Goal: Find specific page/section: Find specific page/section

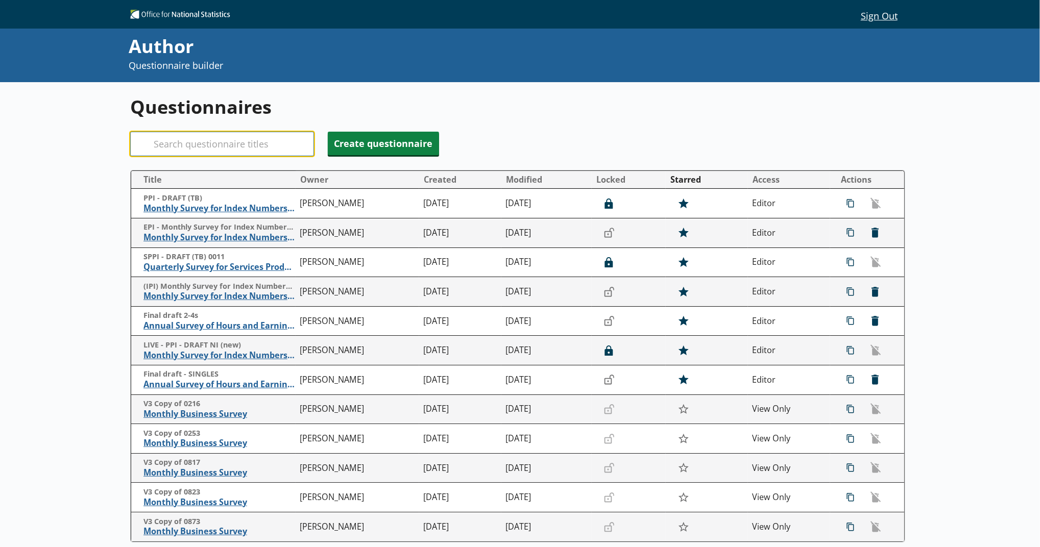
click at [223, 143] on input "Search" at bounding box center [222, 144] width 184 height 24
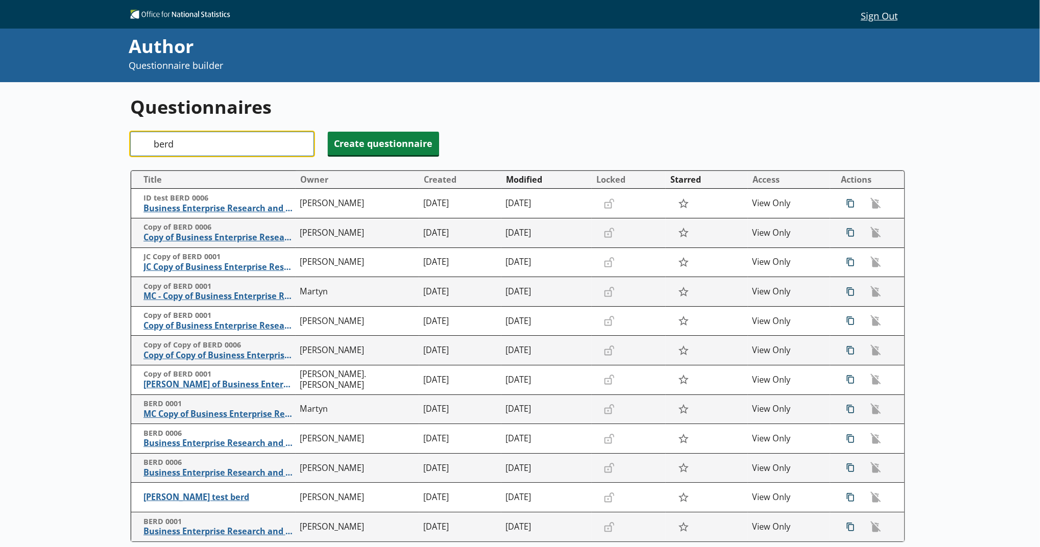
type input "berd"
click at [512, 174] on button "Modified" at bounding box center [546, 179] width 89 height 16
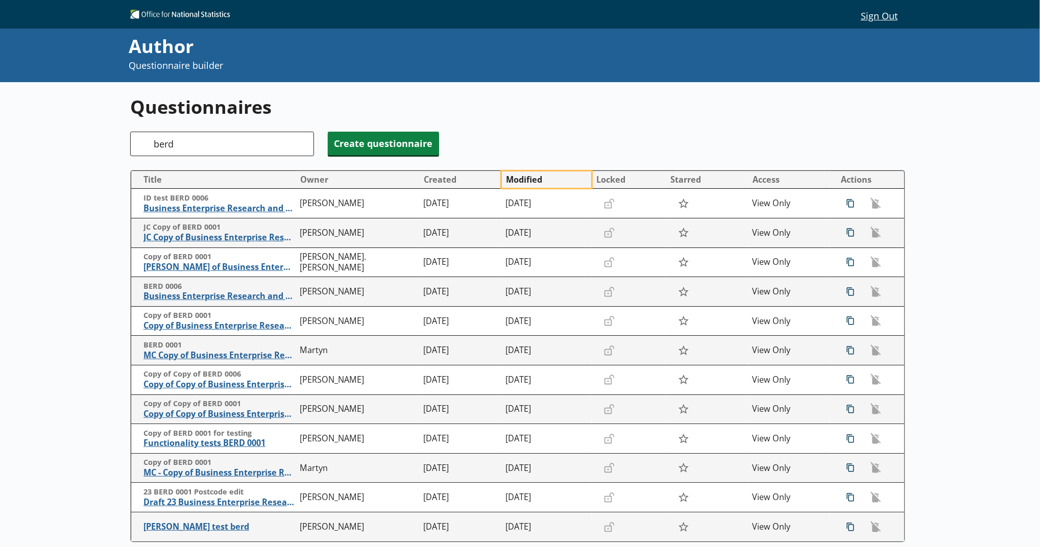
click at [511, 178] on button "Modified" at bounding box center [546, 179] width 89 height 16
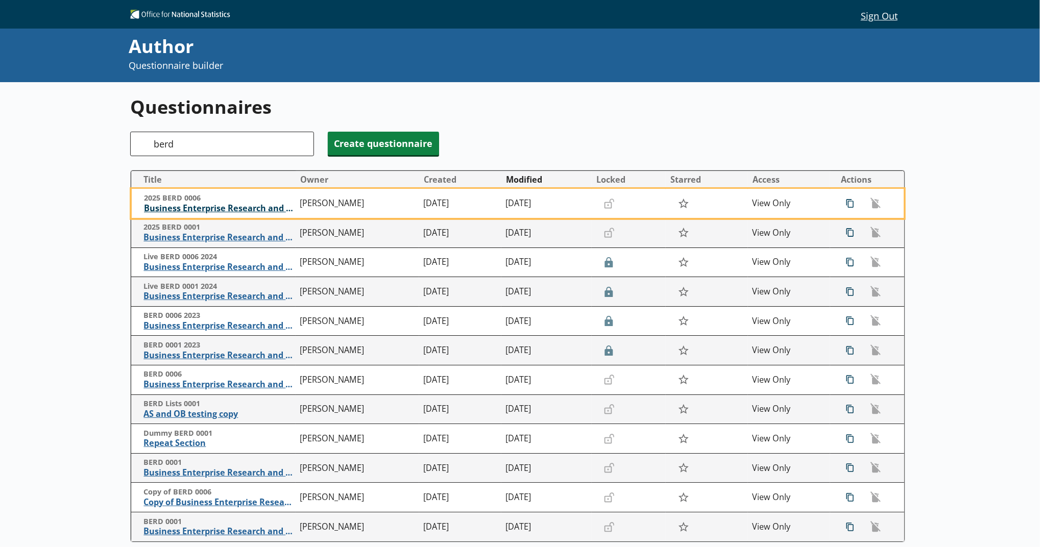
click at [258, 212] on span "Business Enterprise Research and Development" at bounding box center [219, 208] width 151 height 11
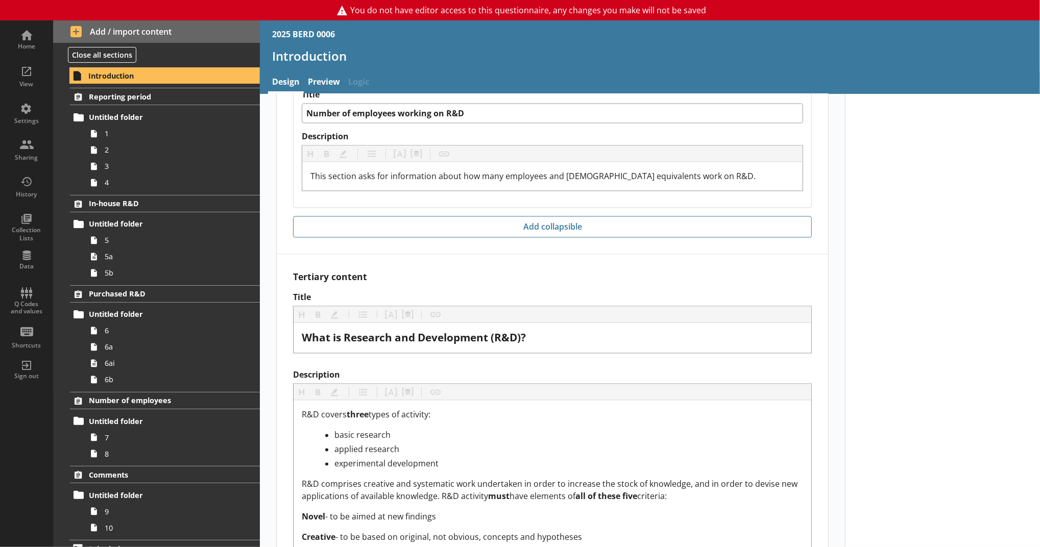
scroll to position [1650, 0]
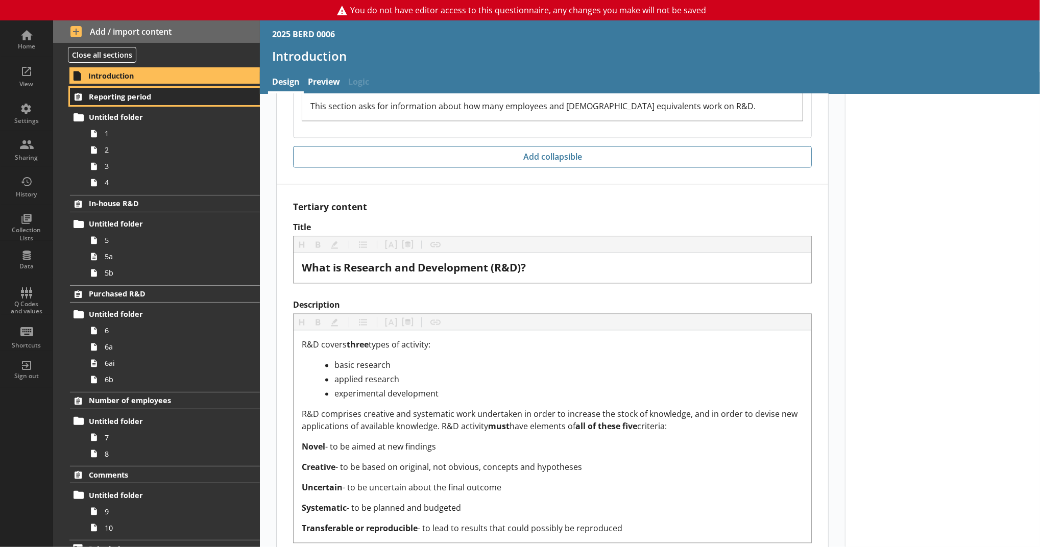
click at [202, 101] on span "Reporting period" at bounding box center [157, 97] width 137 height 10
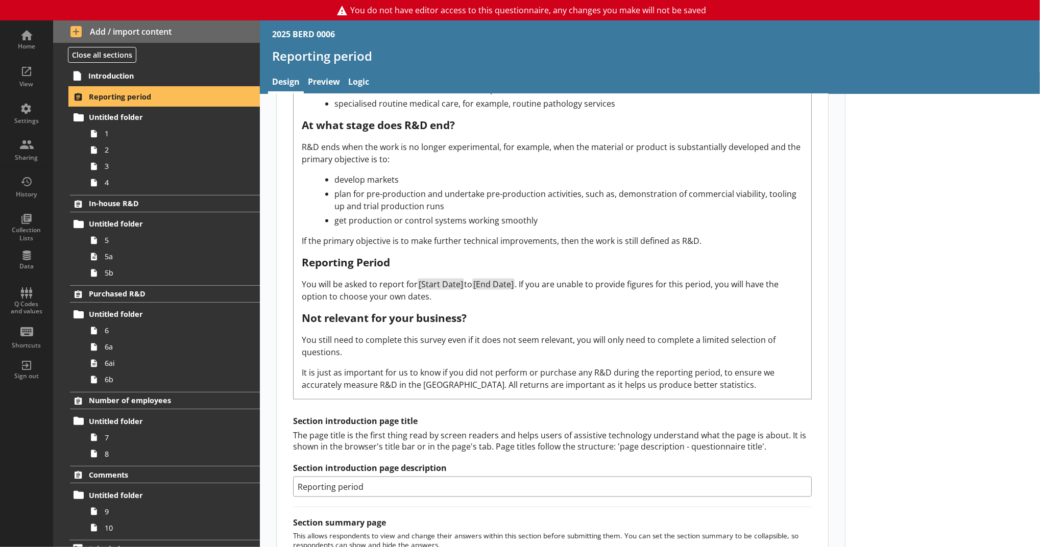
scroll to position [1247, 0]
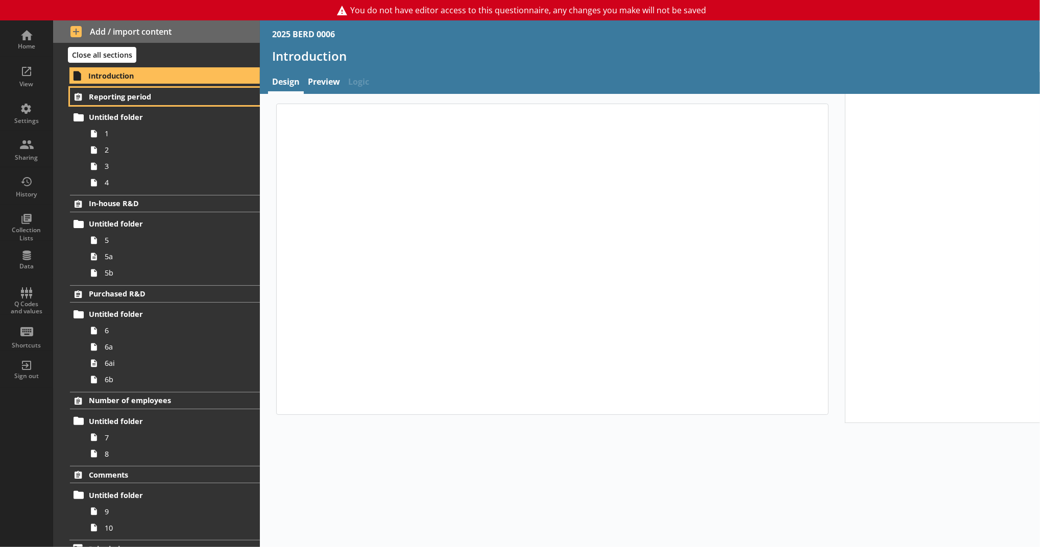
type textarea "x"
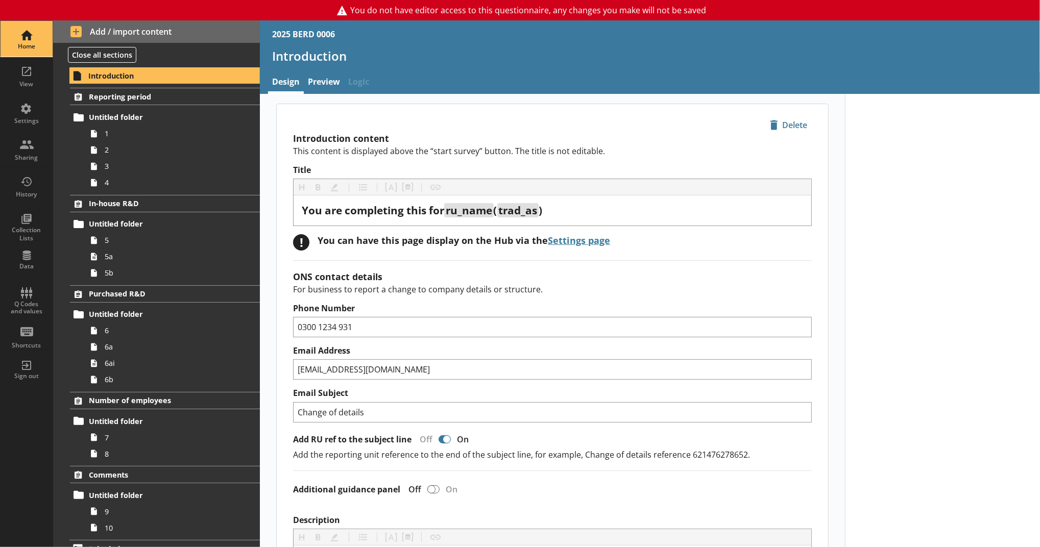
click at [52, 38] on link "Home" at bounding box center [26, 38] width 53 height 37
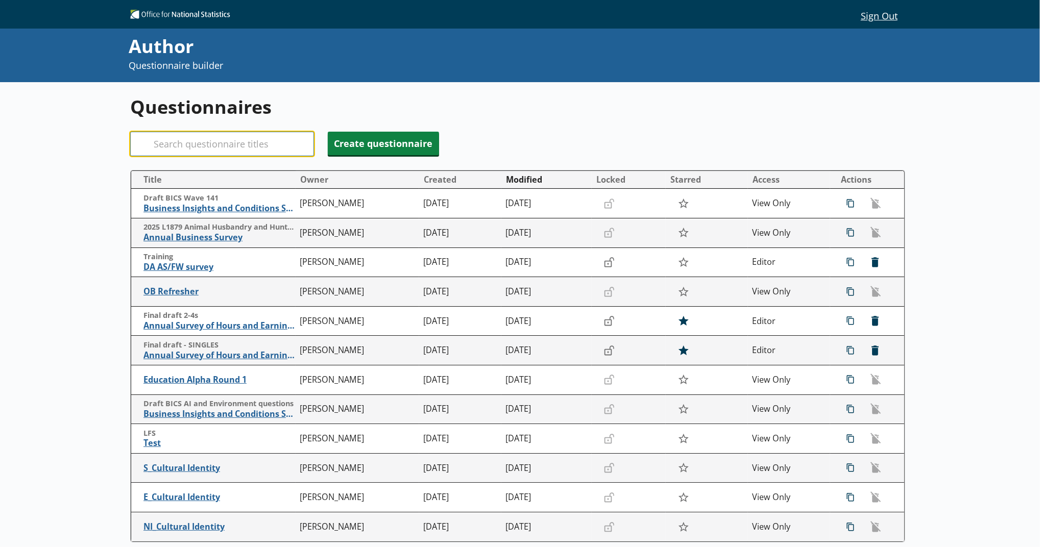
click at [278, 139] on input "Search" at bounding box center [222, 144] width 184 height 24
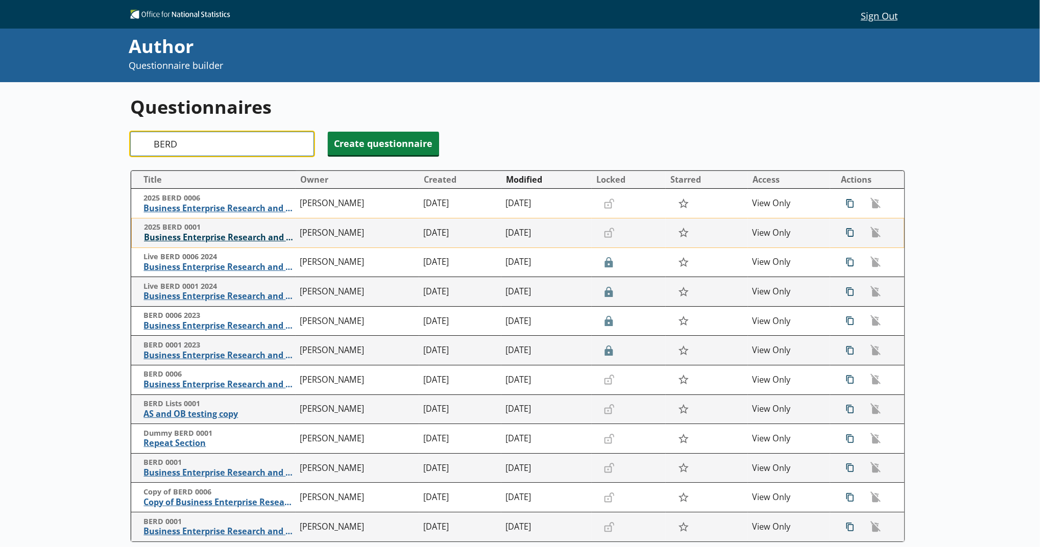
type input "BERD"
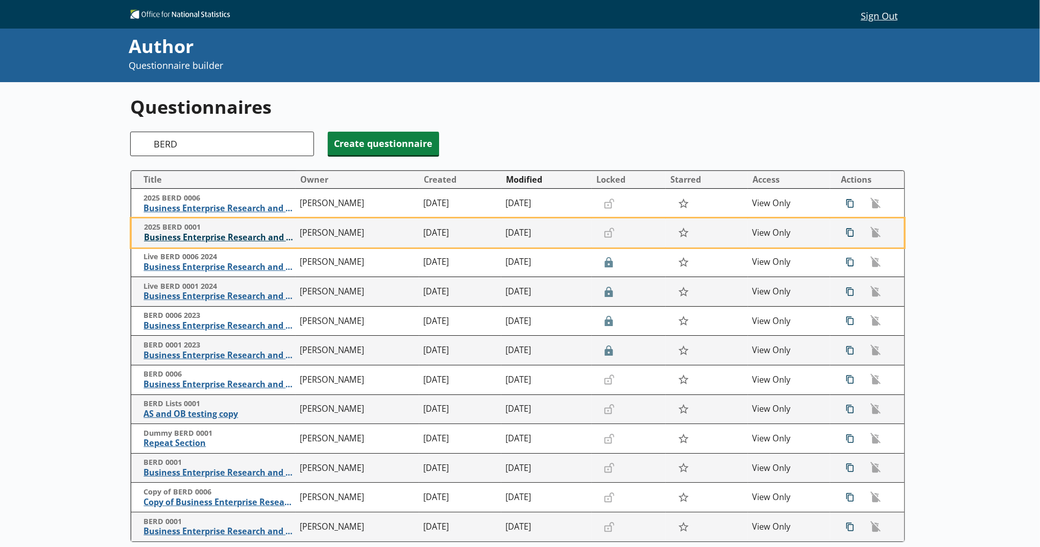
click at [210, 235] on span "Business Enterprise Research and Development" at bounding box center [219, 237] width 151 height 11
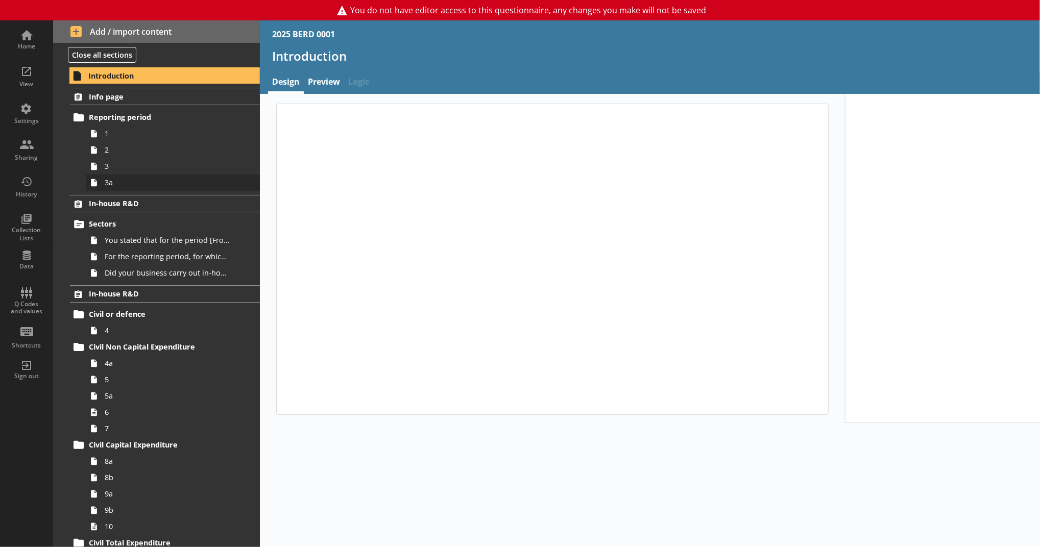
type textarea "x"
